Goal: Information Seeking & Learning: Learn about a topic

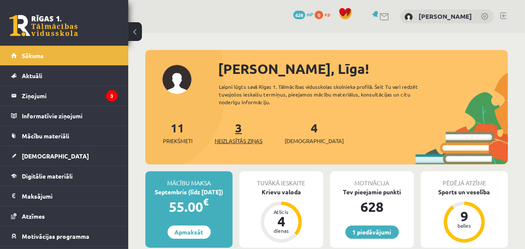
click at [240, 133] on link "3 Neizlasītās ziņas" at bounding box center [239, 132] width 48 height 25
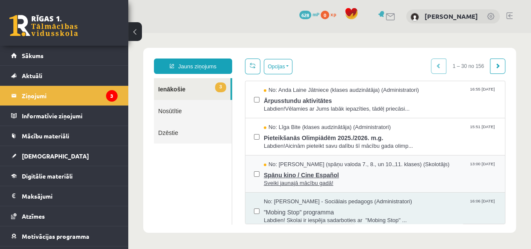
click at [284, 170] on span "Spāņu kino / Cine Español" at bounding box center [380, 174] width 232 height 11
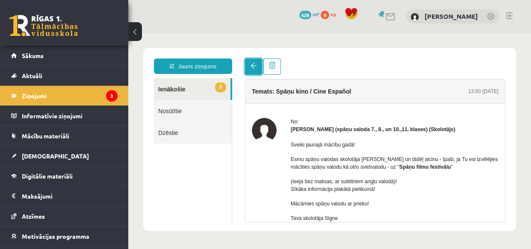
click at [252, 68] on span at bounding box center [253, 66] width 6 height 6
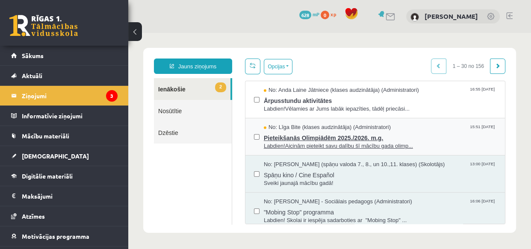
click at [281, 136] on span "Pieteikšanās Olimpiādēm 2025./2026. m.g." at bounding box center [380, 137] width 232 height 11
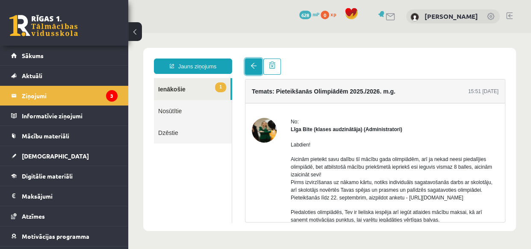
click at [254, 69] on link at bounding box center [253, 67] width 17 height 16
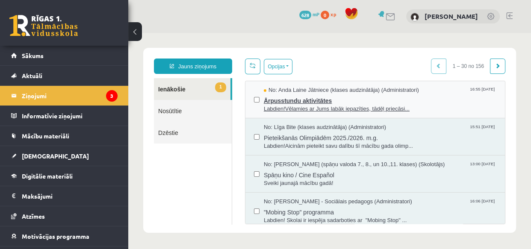
click at [285, 101] on span "Ārpusstundu aktivitātes" at bounding box center [380, 99] width 232 height 11
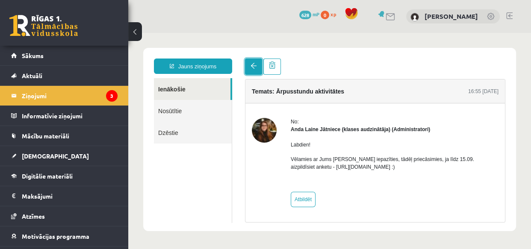
click at [252, 67] on span at bounding box center [253, 66] width 6 height 6
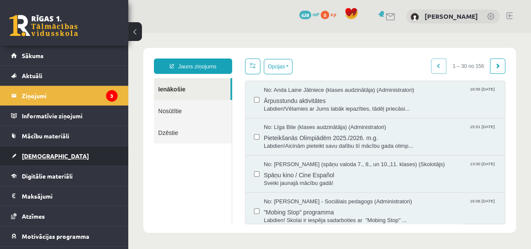
click at [40, 153] on span "[DEMOGRAPHIC_DATA]" at bounding box center [55, 156] width 67 height 8
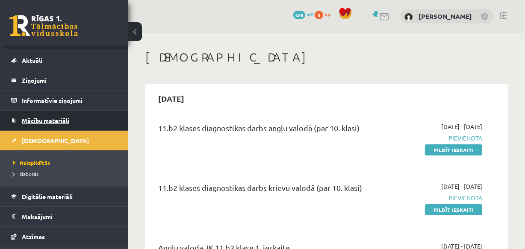
click at [50, 120] on span "Mācību materiāli" at bounding box center [45, 121] width 47 height 8
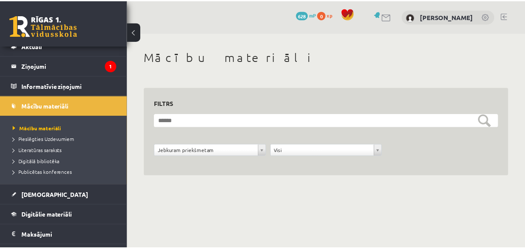
scroll to position [31, 0]
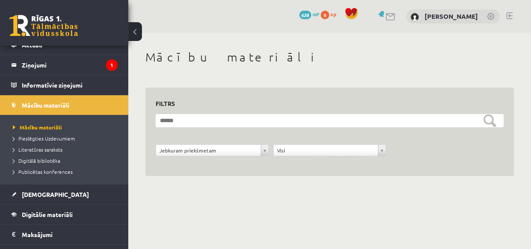
click at [389, 205] on div "**********" at bounding box center [329, 123] width 403 height 180
click at [33, 123] on link "Mācību materiāli" at bounding box center [66, 127] width 107 height 8
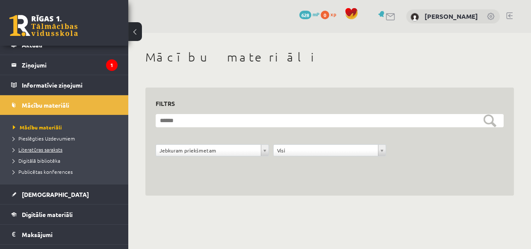
click at [40, 147] on span "Literatūras saraksts" at bounding box center [38, 149] width 50 height 7
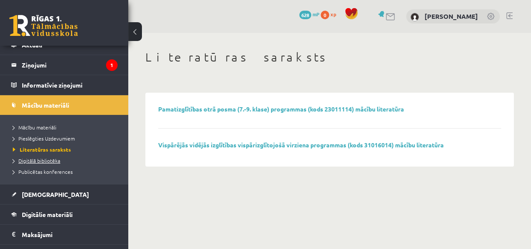
click at [39, 159] on span "Digitālā bibliotēka" at bounding box center [36, 160] width 47 height 7
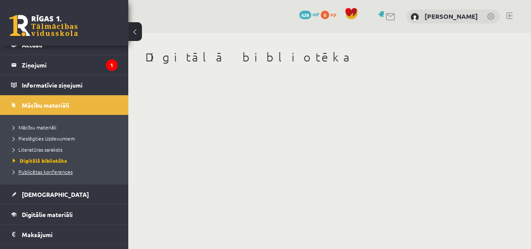
click at [42, 170] on span "Publicētas konferences" at bounding box center [43, 171] width 60 height 7
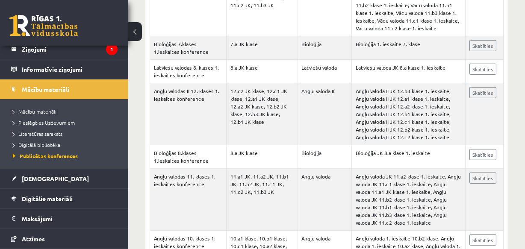
scroll to position [476, 0]
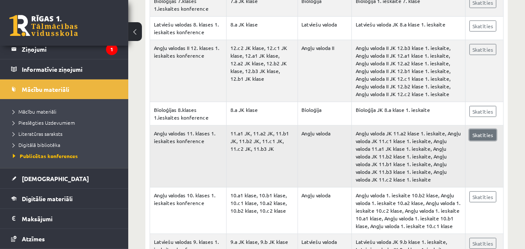
click at [482, 135] on link "Skatīties" at bounding box center [482, 134] width 27 height 11
